Goal: Task Accomplishment & Management: Complete application form

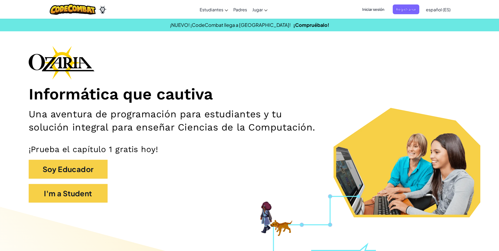
click at [369, 4] on span "Iniciar sesión" at bounding box center [373, 9] width 28 height 10
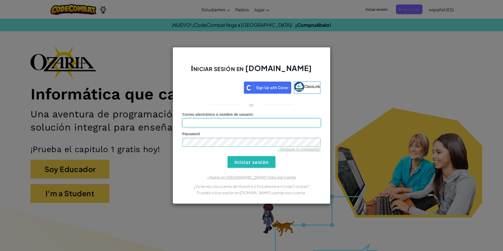
click at [242, 122] on input "Correo electrónico o nombre de usuario :" at bounding box center [251, 122] width 138 height 9
type input "[EMAIL_ADDRESS][DOMAIN_NAME]"
click at [228, 156] on input "Iniciar sesión" at bounding box center [252, 162] width 48 height 12
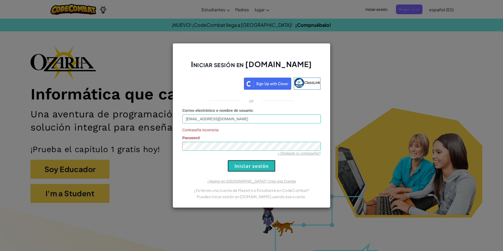
click at [245, 167] on input "Iniciar sesión" at bounding box center [252, 166] width 48 height 12
click at [228, 160] on input "Iniciar sesión" at bounding box center [252, 166] width 48 height 12
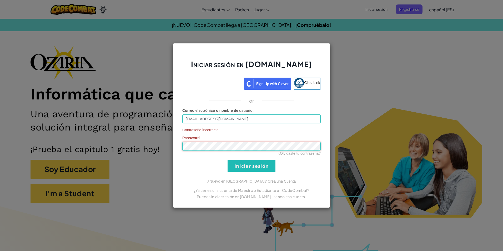
click at [228, 160] on input "Iniciar sesión" at bounding box center [252, 166] width 48 height 12
click at [314, 154] on link "¿Olvidaste tu contraseña?" at bounding box center [299, 153] width 43 height 4
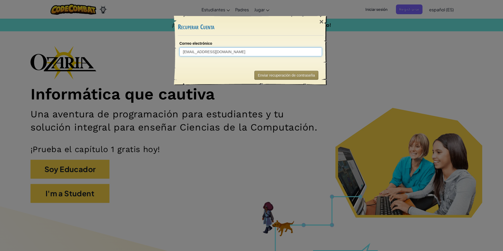
type input "[EMAIL_ADDRESS][DOMAIN_NAME]"
click at [270, 76] on button "Enviar recuperación de contraseña" at bounding box center [287, 75] width 64 height 9
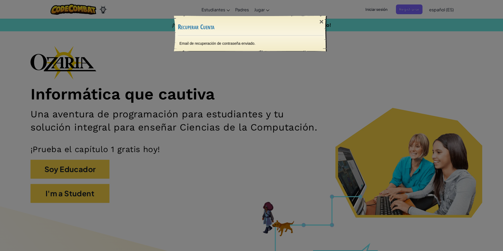
click at [222, 45] on div "Email de recuperación de contraseña enviado." at bounding box center [250, 44] width 153 height 16
click at [227, 43] on div "Email de recuperación de contraseña enviado." at bounding box center [250, 44] width 153 height 16
click at [323, 21] on div "×" at bounding box center [322, 21] width 12 height 15
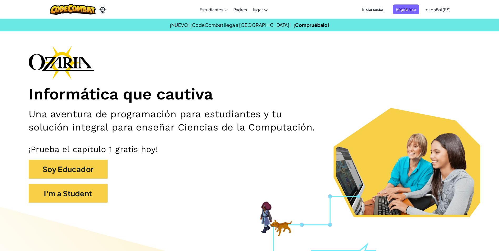
click at [376, 9] on span "Iniciar sesión" at bounding box center [373, 9] width 28 height 10
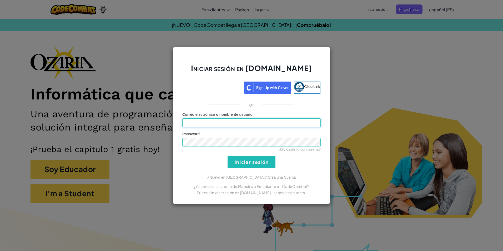
click at [267, 119] on input "Correo electrónico o nombre de usuario :" at bounding box center [251, 122] width 138 height 9
type input "[EMAIL_ADDRESS][DOMAIN_NAME]"
click at [228, 156] on input "Iniciar sesión" at bounding box center [252, 162] width 48 height 12
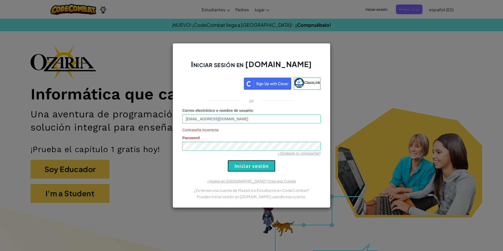
click at [259, 169] on input "Iniciar sesión" at bounding box center [252, 166] width 48 height 12
click at [350, 70] on div "Iniciar sesión en [DOMAIN_NAME] ClassLink or Correo electrónico o nombre de usu…" at bounding box center [251, 125] width 503 height 251
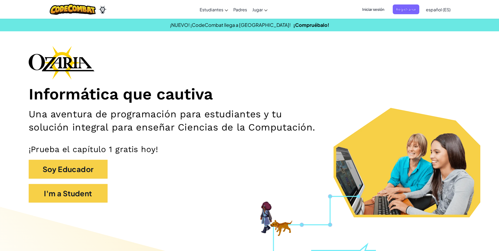
click at [378, 8] on span "Iniciar sesión" at bounding box center [373, 9] width 28 height 10
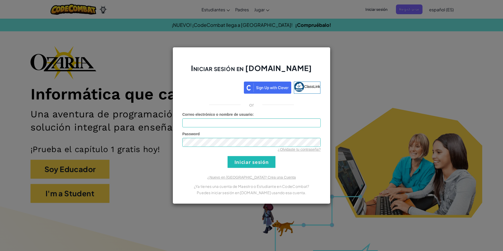
click at [352, 90] on div "Iniciar sesión en [DOMAIN_NAME] ClassLink or Error desconocido. Correo electrón…" at bounding box center [251, 125] width 503 height 251
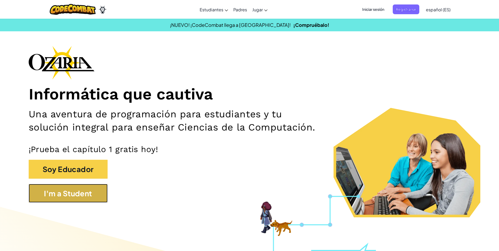
click at [102, 190] on button "I'm a Student" at bounding box center [68, 193] width 79 height 19
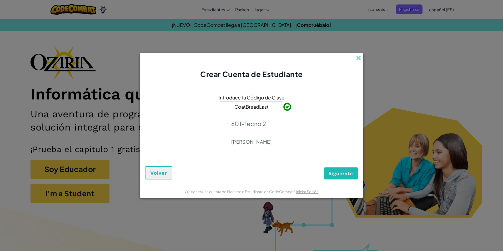
type input "CoatBreadLast"
click at [344, 171] on span "Siguiente" at bounding box center [341, 173] width 24 height 6
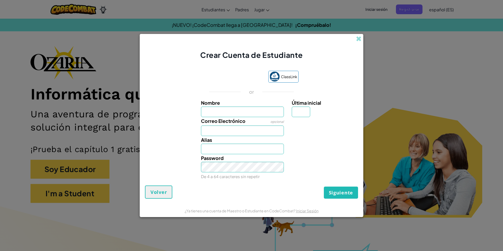
click at [257, 115] on input "Nombre" at bounding box center [242, 112] width 83 height 11
type input "[PERSON_NAME]"
click at [263, 130] on input "Correo Electrónico" at bounding box center [242, 131] width 83 height 11
type input "[EMAIL_ADDRESS][DOMAIN_NAME]"
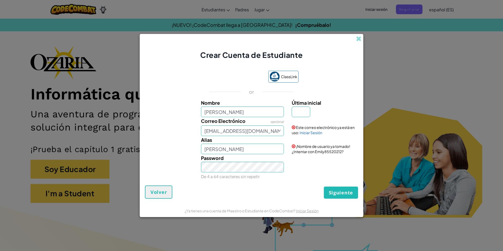
click at [294, 127] on span at bounding box center [294, 128] width 4 height 4
click at [254, 148] on input "[PERSON_NAME]" at bounding box center [242, 149] width 83 height 11
click at [247, 115] on input "[PERSON_NAME]" at bounding box center [242, 112] width 83 height 11
type input "[PERSON_NAME]"
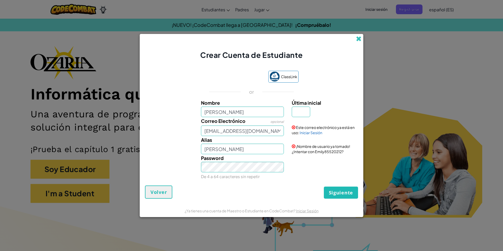
click at [356, 41] on span at bounding box center [359, 39] width 6 height 6
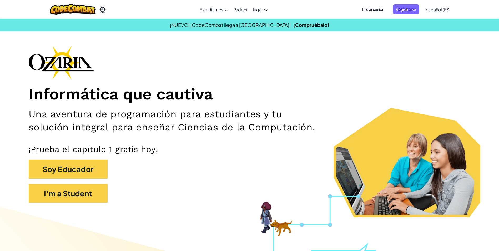
click at [375, 11] on span "Iniciar sesión" at bounding box center [373, 9] width 28 height 10
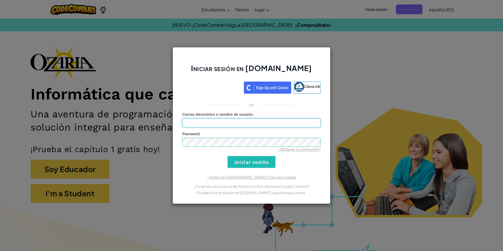
click at [285, 120] on input "Correo electrónico o nombre de usuario :" at bounding box center [251, 122] width 138 height 9
type input "[EMAIL_ADDRESS][DOMAIN_NAME]"
click at [251, 166] on input "Iniciar sesión" at bounding box center [252, 162] width 48 height 12
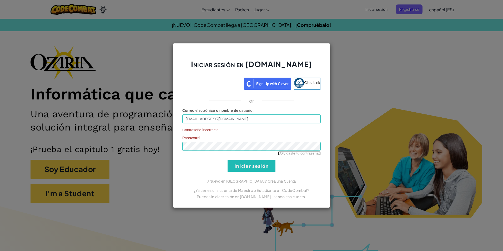
click at [308, 154] on link "¿Olvidaste tu contraseña?" at bounding box center [299, 153] width 43 height 4
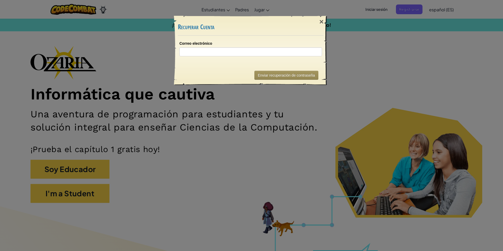
click at [466, 225] on div "× Recuperar Cuenta Correo electrónico Enviando... Enviar recuperación de contra…" at bounding box center [251, 125] width 503 height 251
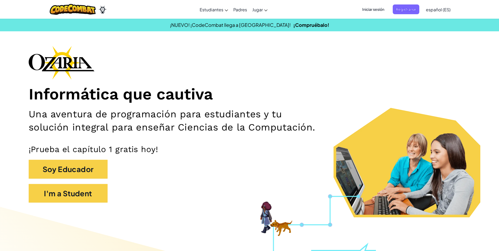
click at [374, 8] on span "Iniciar sesión" at bounding box center [373, 9] width 28 height 10
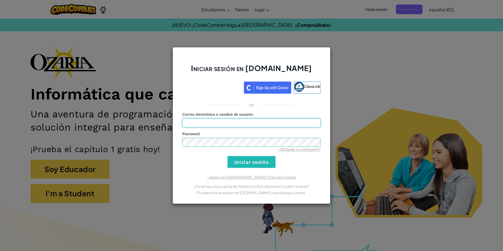
click at [242, 121] on input "Correo electrónico o nombre de usuario :" at bounding box center [251, 122] width 138 height 9
type input "[EMAIL_ADDRESS][DOMAIN_NAME]"
click at [228, 156] on input "Iniciar sesión" at bounding box center [252, 162] width 48 height 12
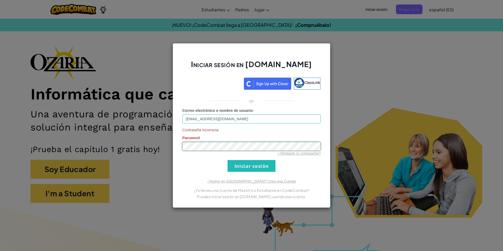
click at [228, 160] on input "Iniciar sesión" at bounding box center [252, 166] width 48 height 12
